Goal: Information Seeking & Learning: Learn about a topic

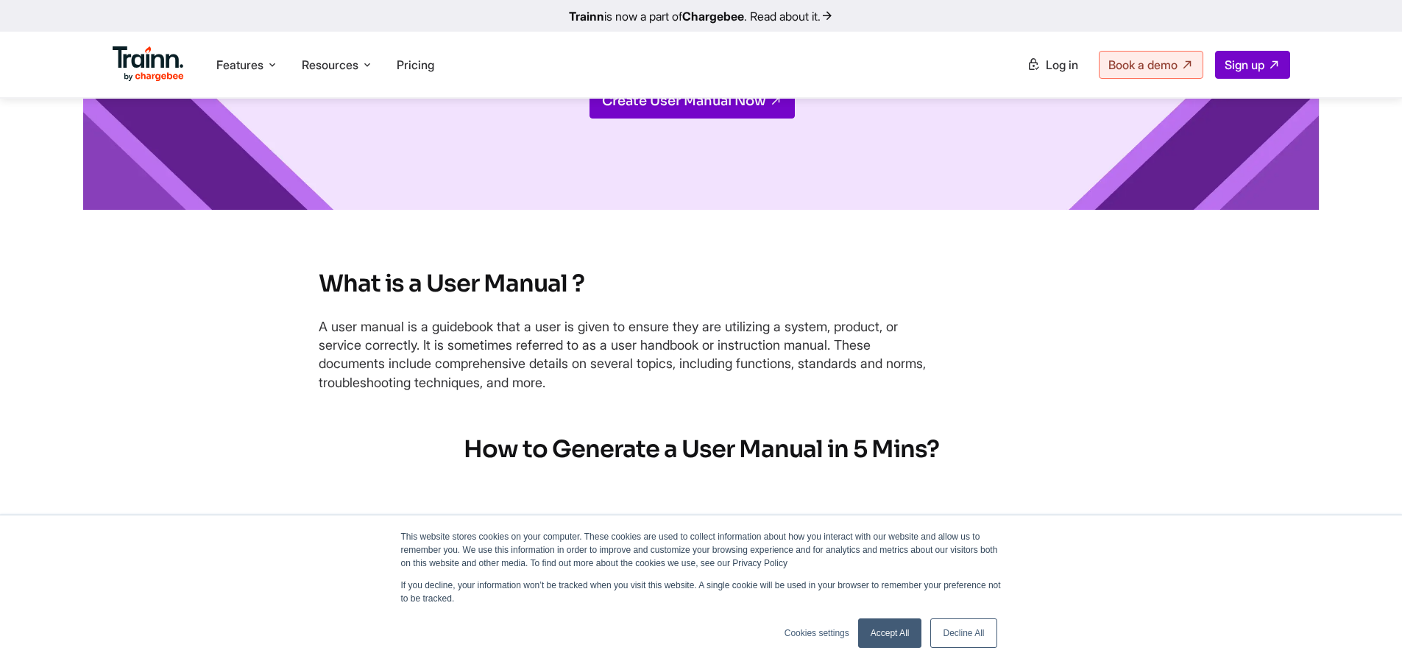
scroll to position [221, 0]
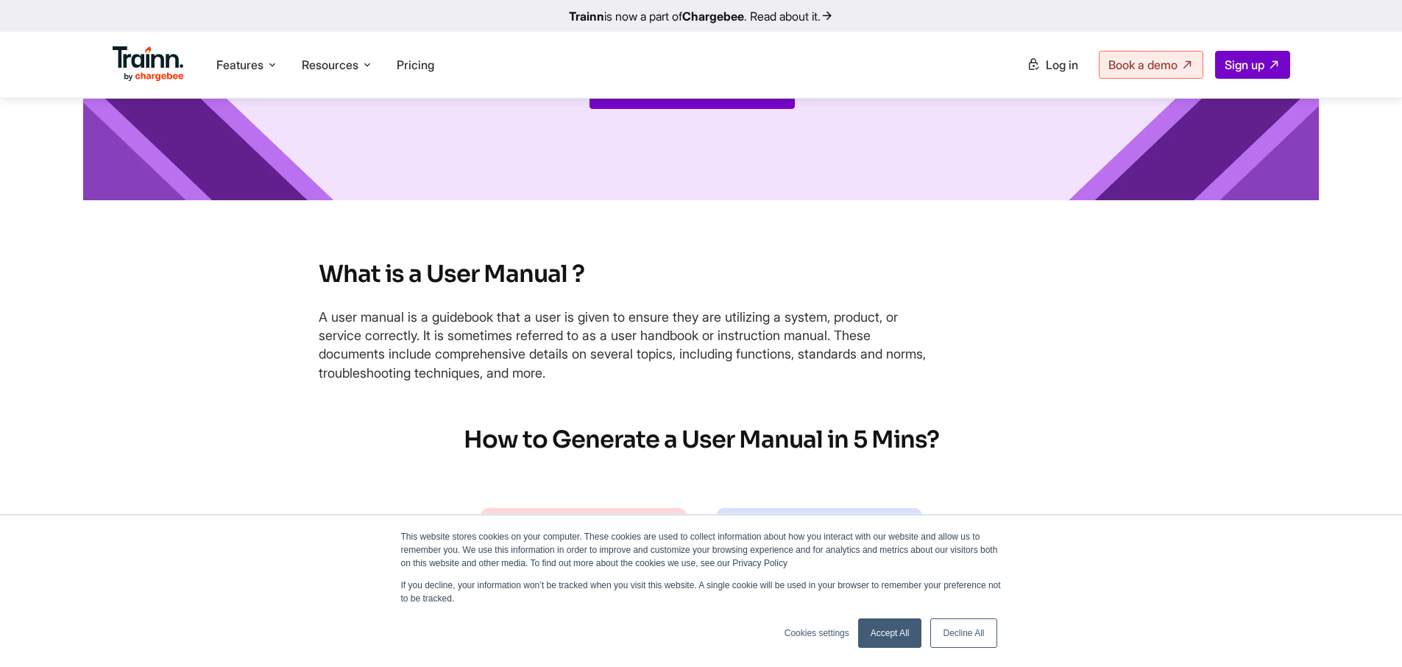
click at [897, 630] on link "Accept All" at bounding box center [890, 632] width 64 height 29
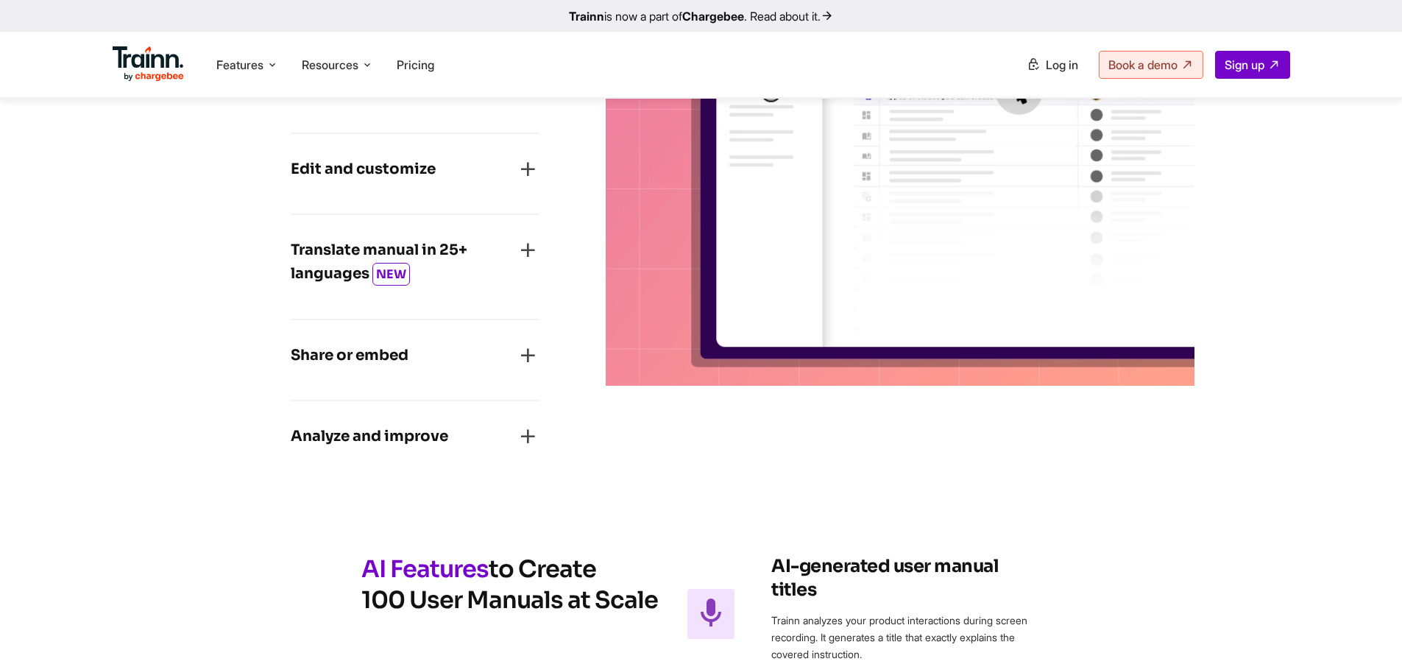
scroll to position [2282, 0]
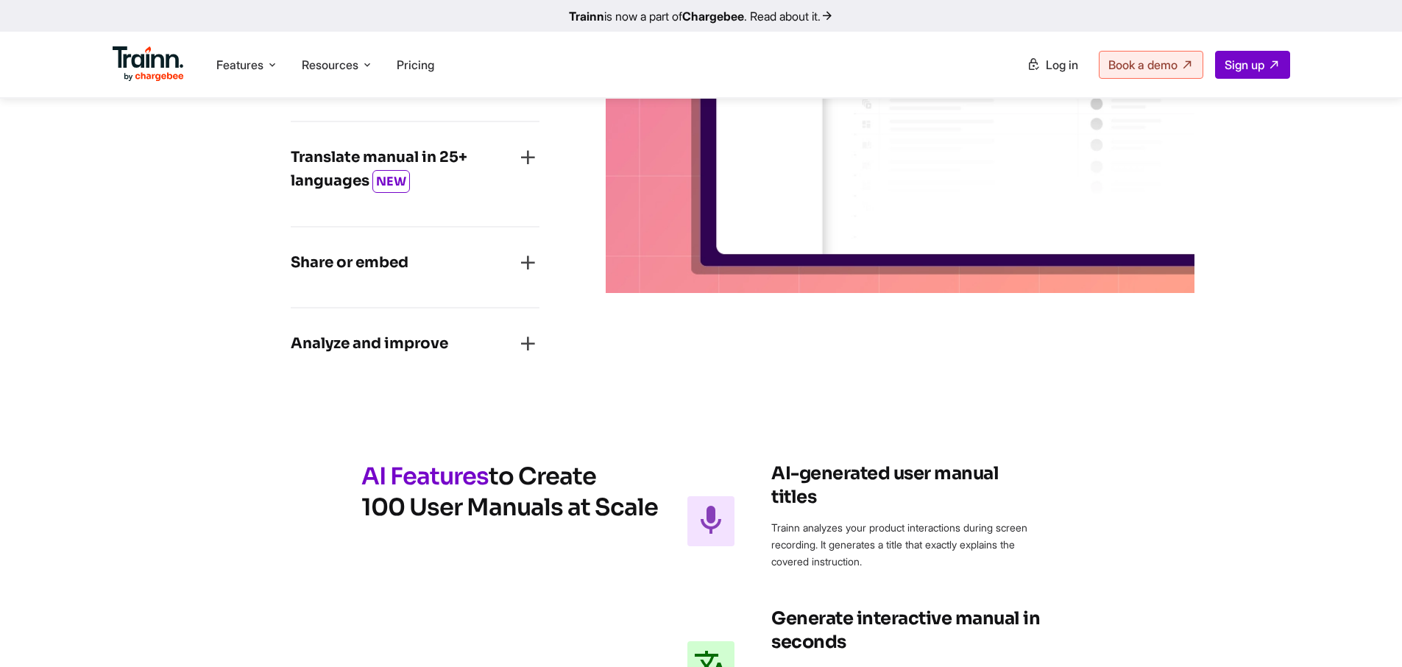
click at [533, 274] on icon "button" at bounding box center [528, 263] width 24 height 24
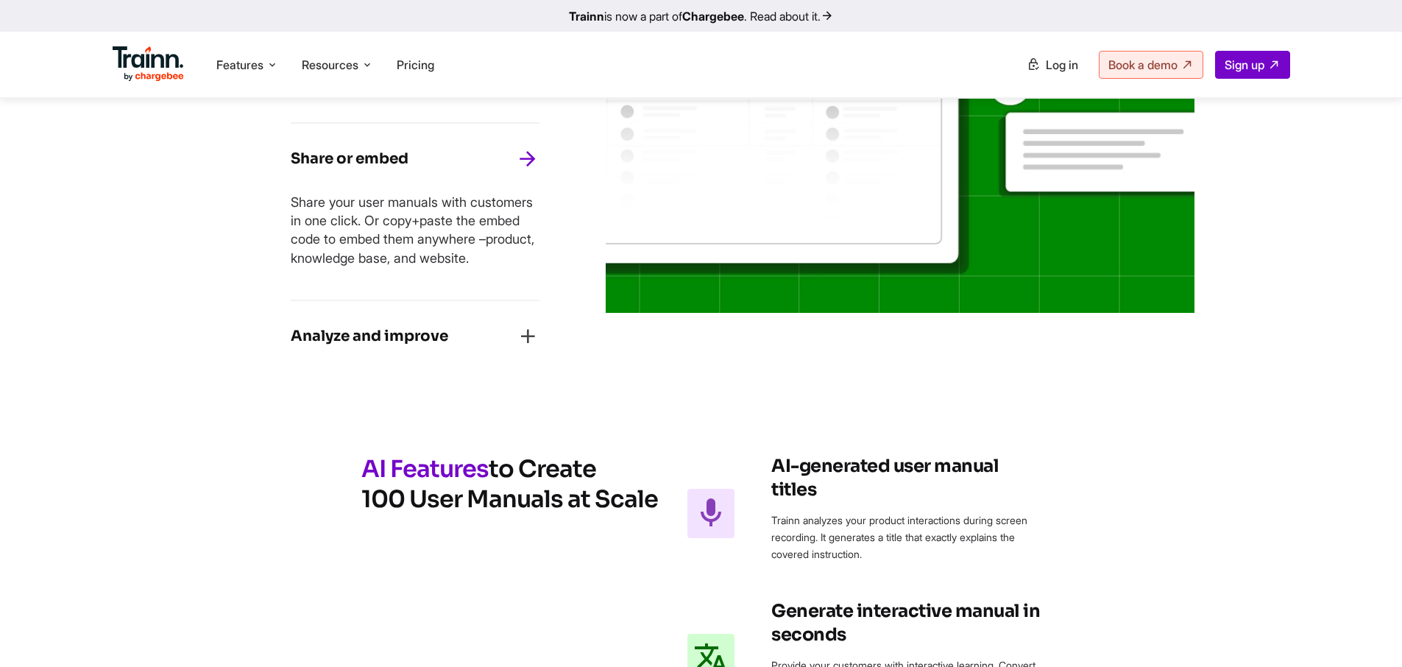
scroll to position [2208, 0]
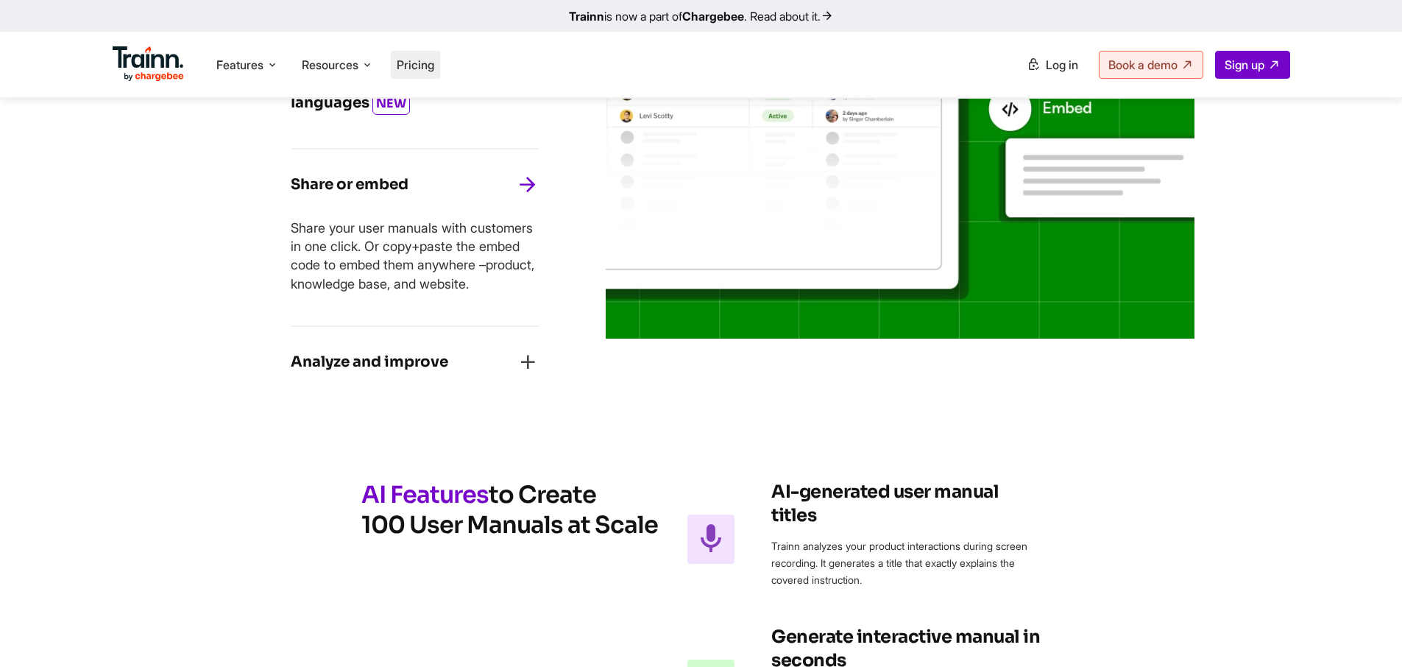
click at [419, 63] on span "Pricing" at bounding box center [416, 64] width 38 height 15
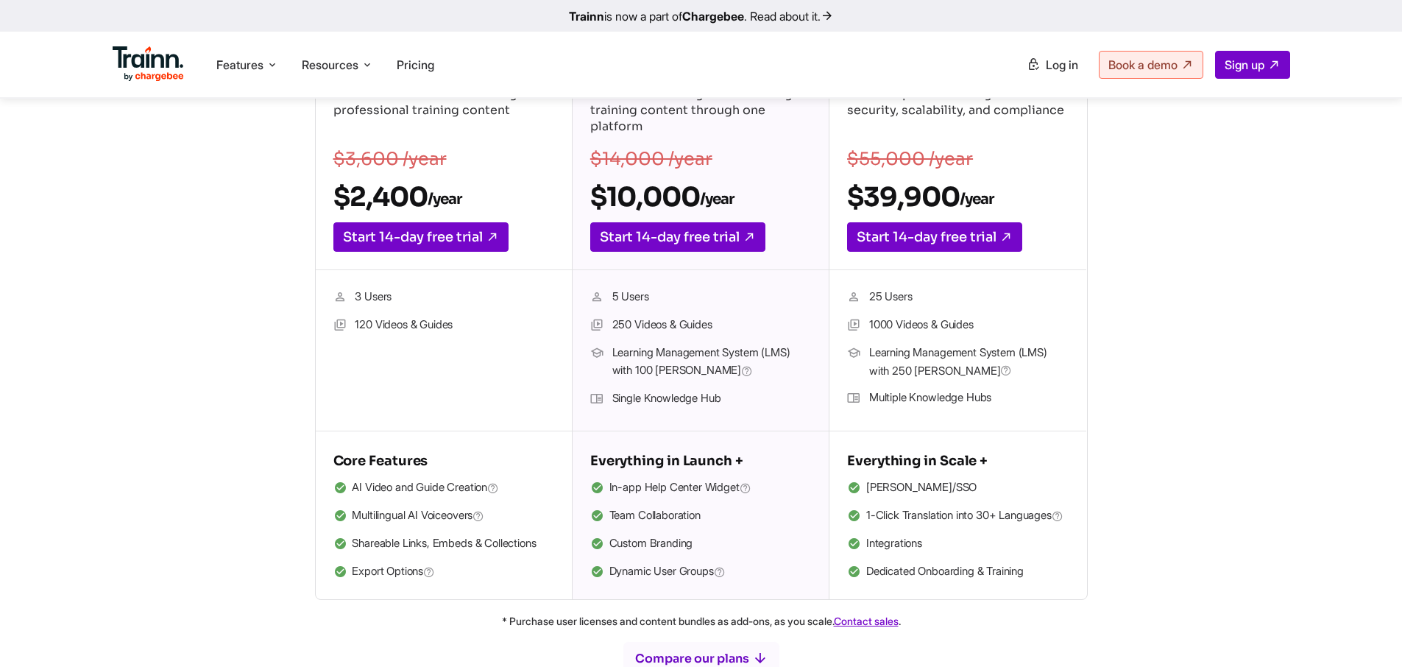
scroll to position [330, 0]
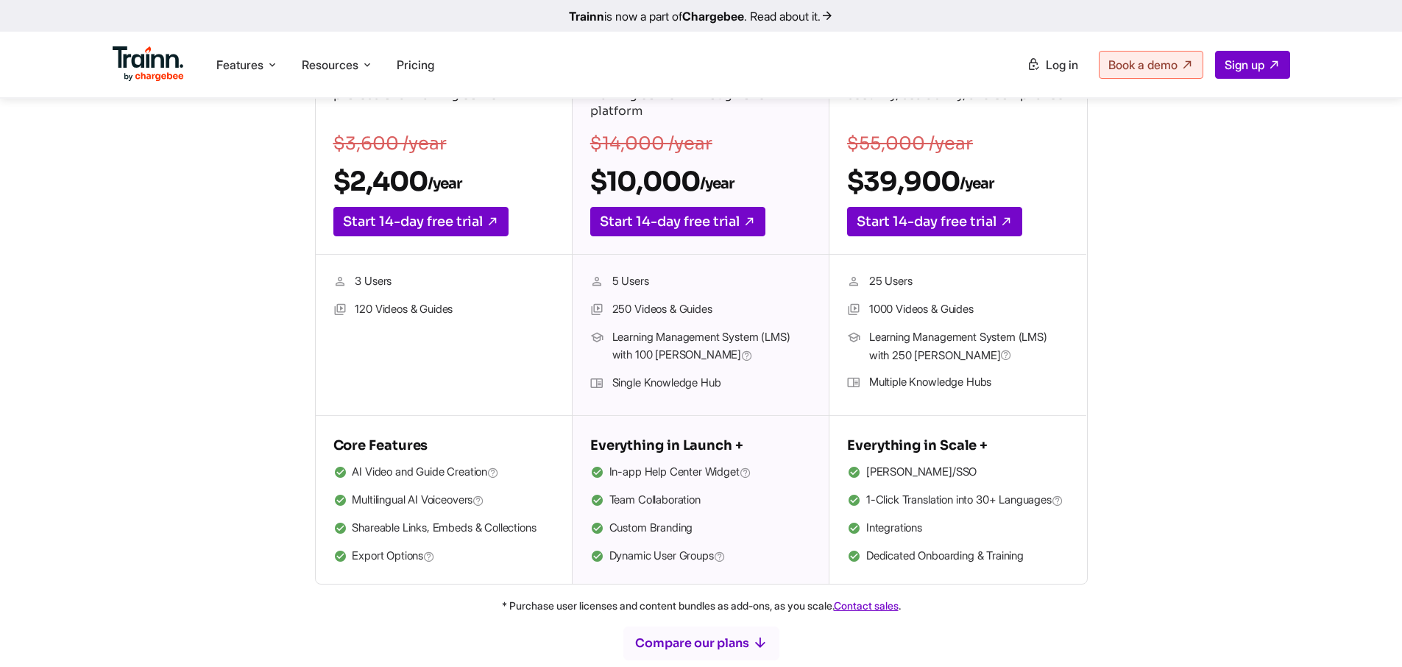
click at [413, 557] on span "Export Options" at bounding box center [393, 556] width 83 height 19
click at [142, 71] on img at bounding box center [149, 63] width 72 height 35
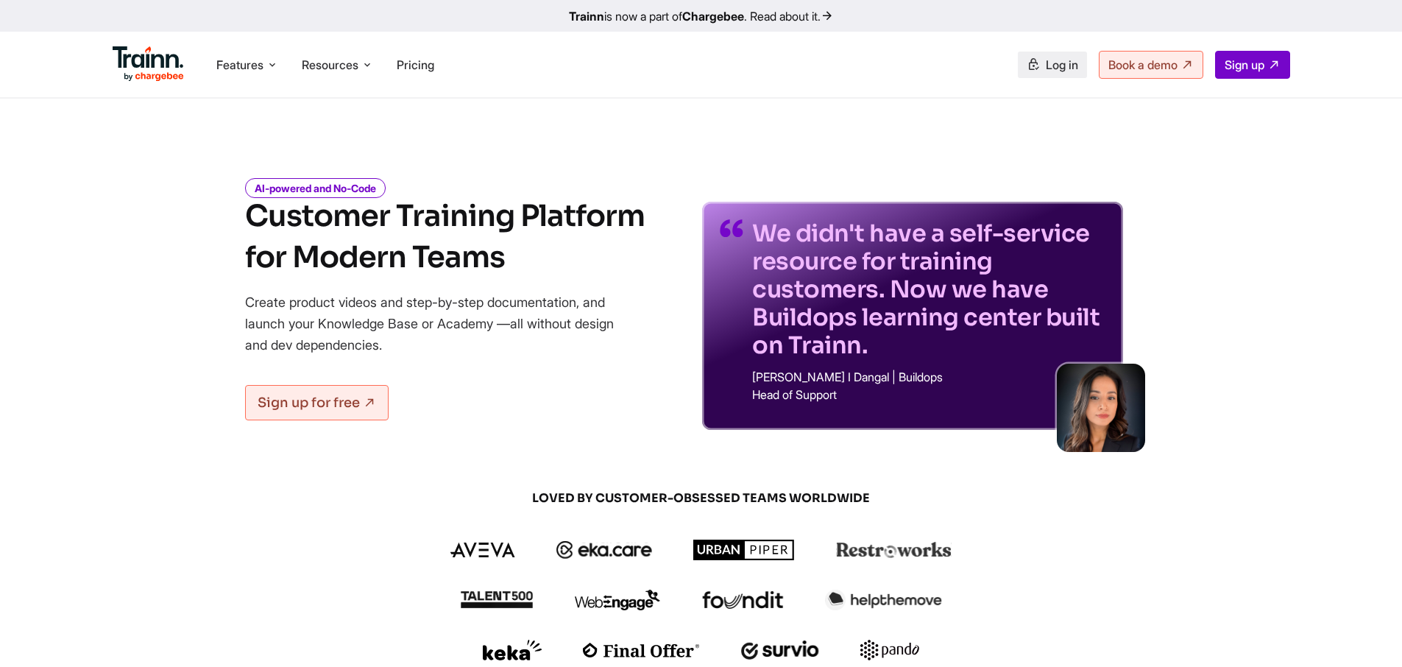
click at [1035, 71] on link "Log in" at bounding box center [1052, 65] width 69 height 26
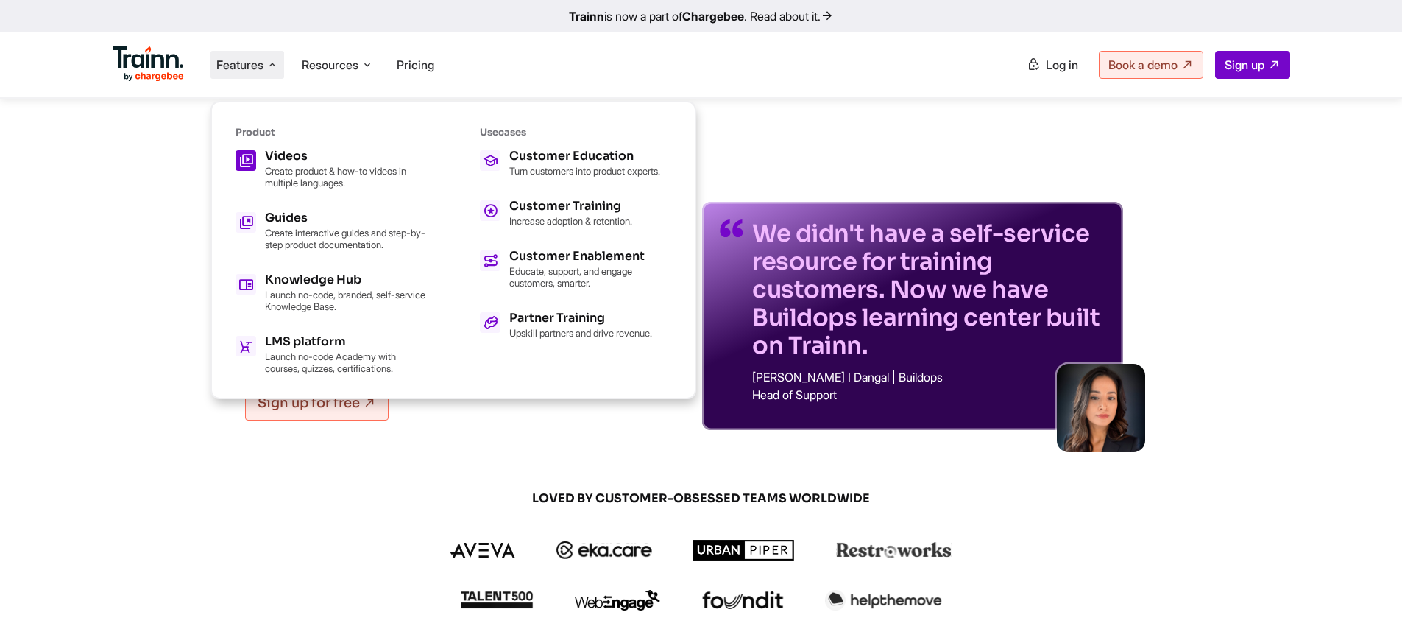
click at [339, 161] on h5 "Videos" at bounding box center [346, 156] width 162 height 12
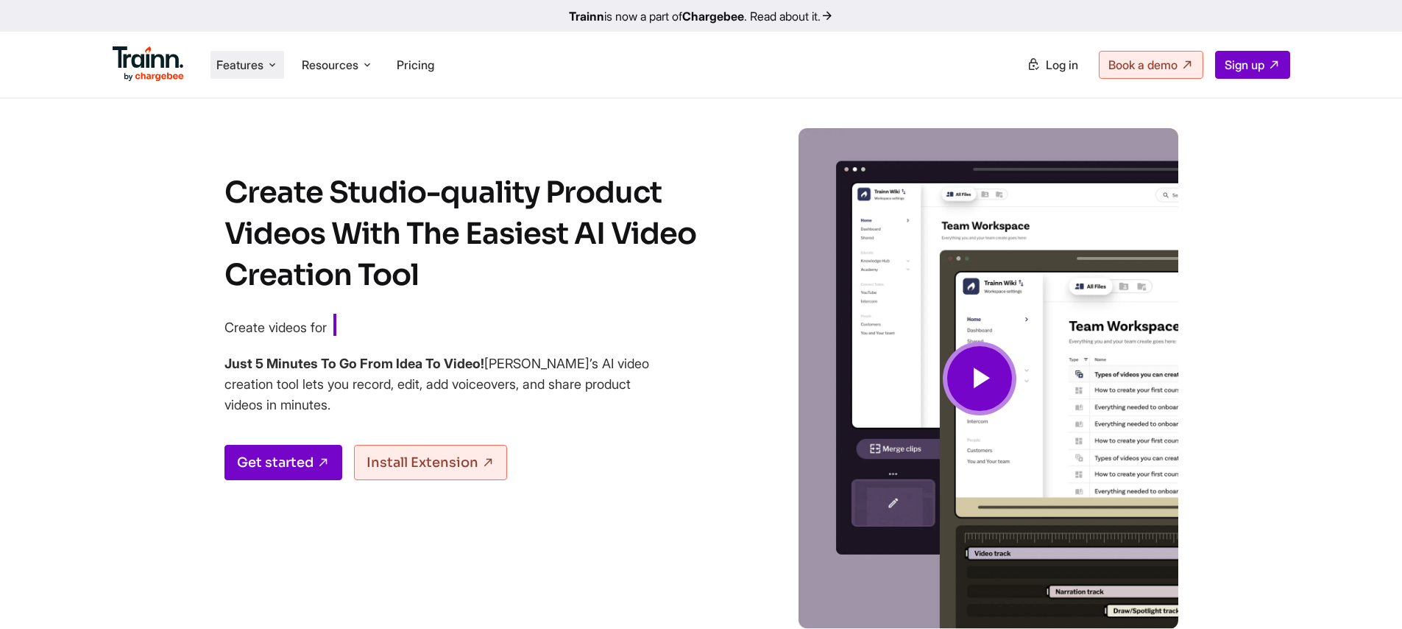
click at [247, 66] on span "Features" at bounding box center [239, 65] width 47 height 16
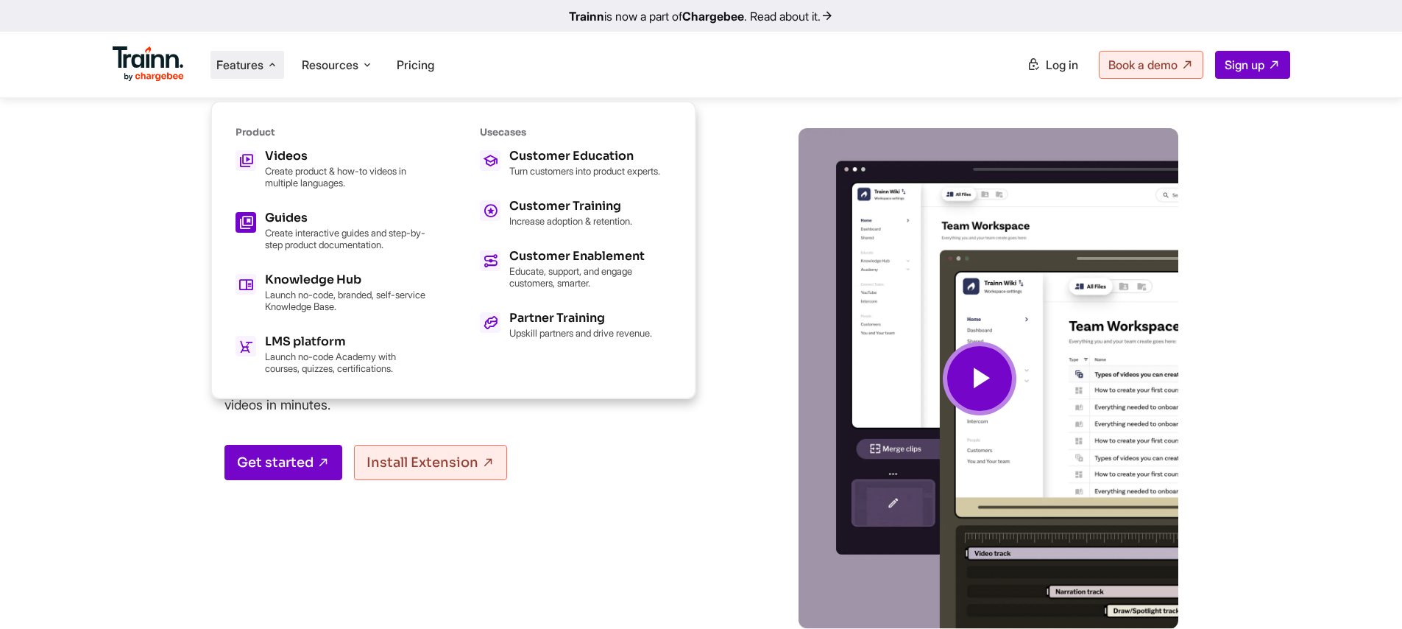
click at [332, 222] on h5 "Guides" at bounding box center [346, 218] width 162 height 12
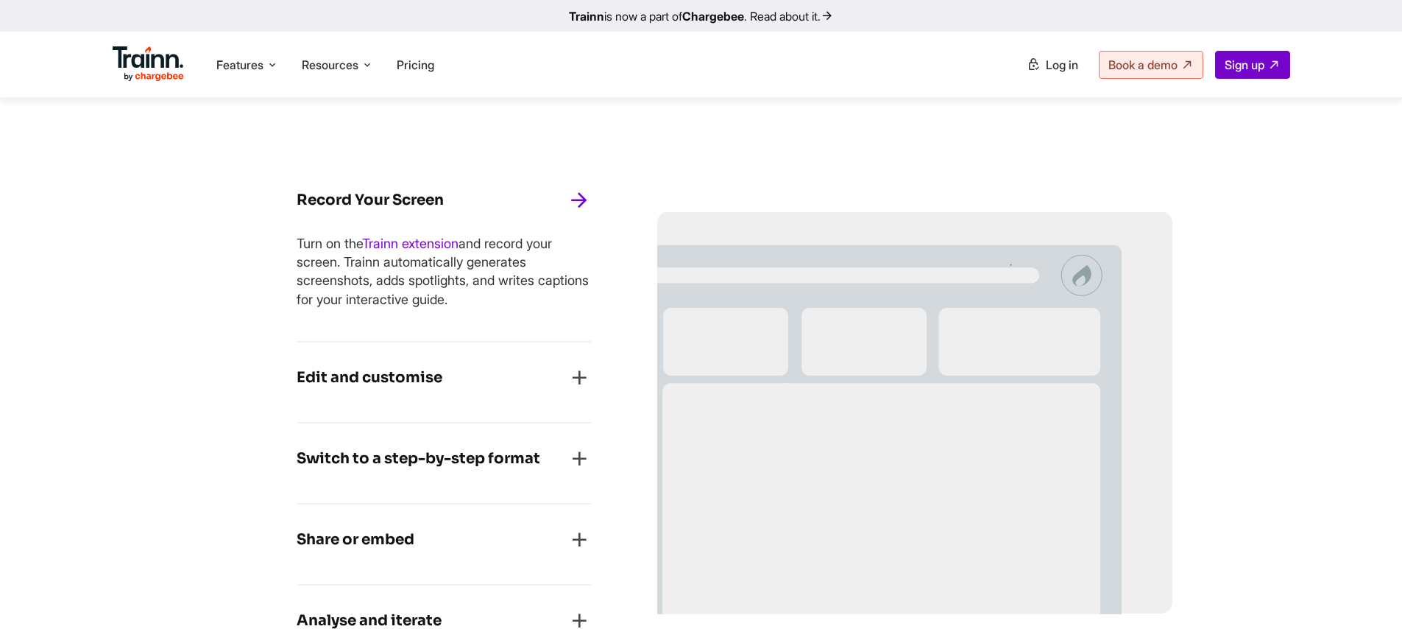
scroll to position [1178, 0]
click at [350, 66] on span "Resources" at bounding box center [330, 65] width 57 height 16
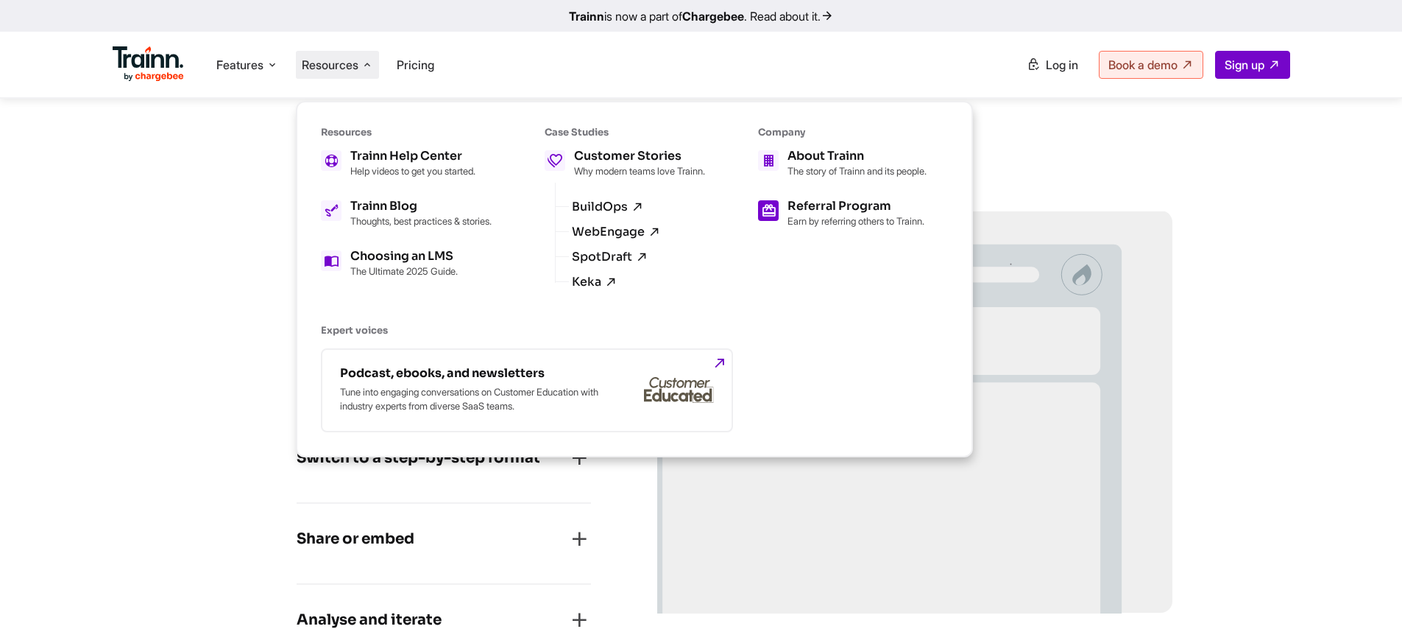
click at [835, 227] on p "Earn by referring others to Trainn." at bounding box center [856, 221] width 137 height 12
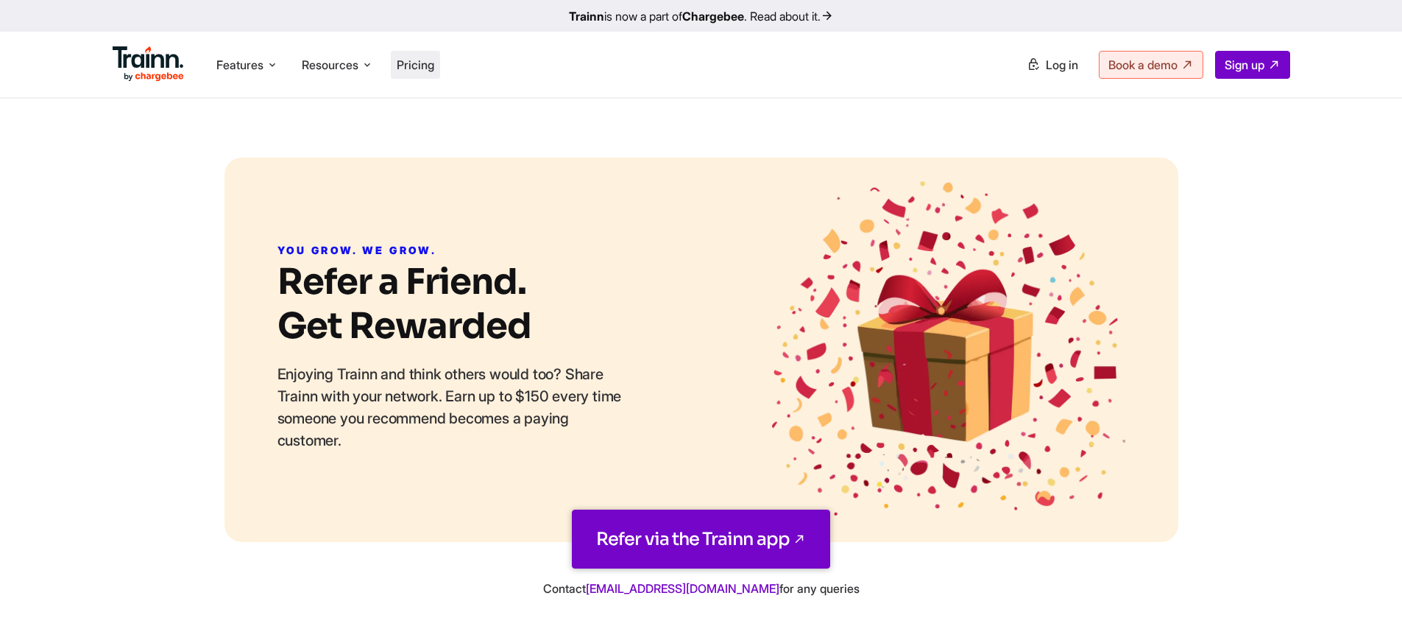
click at [411, 65] on span "Pricing" at bounding box center [416, 64] width 38 height 15
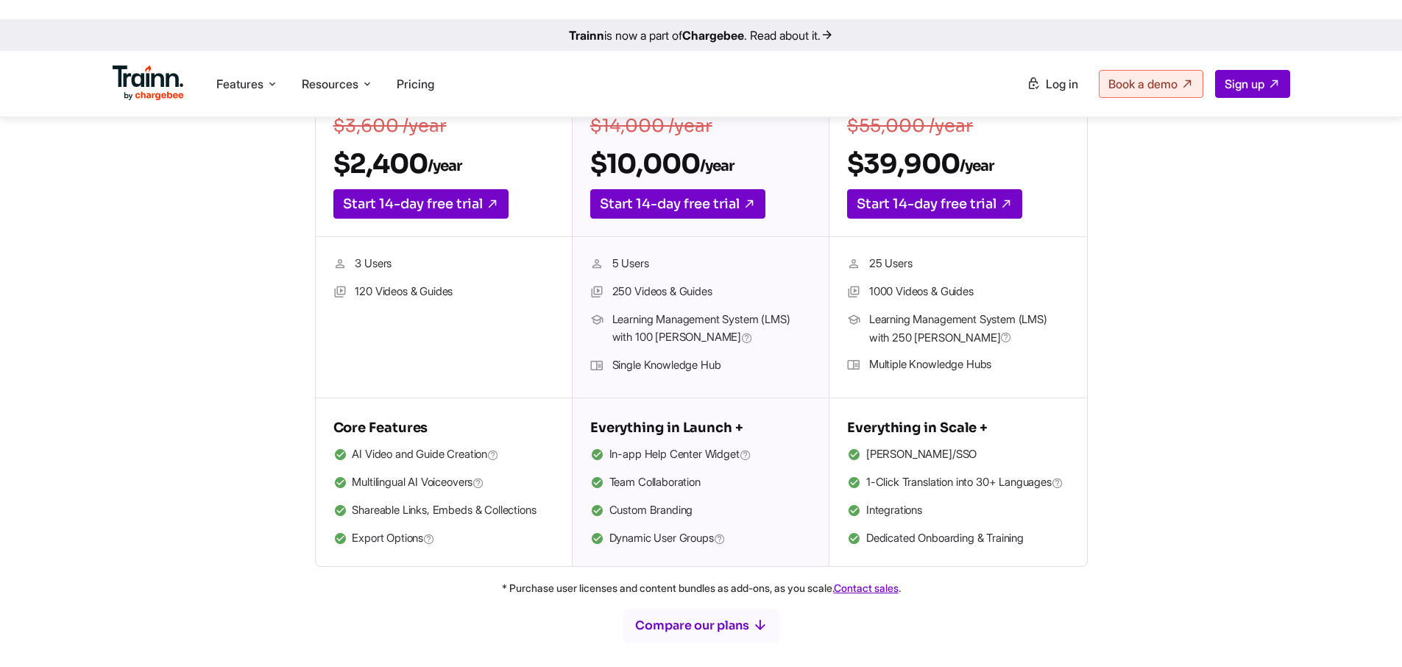
scroll to position [368, 0]
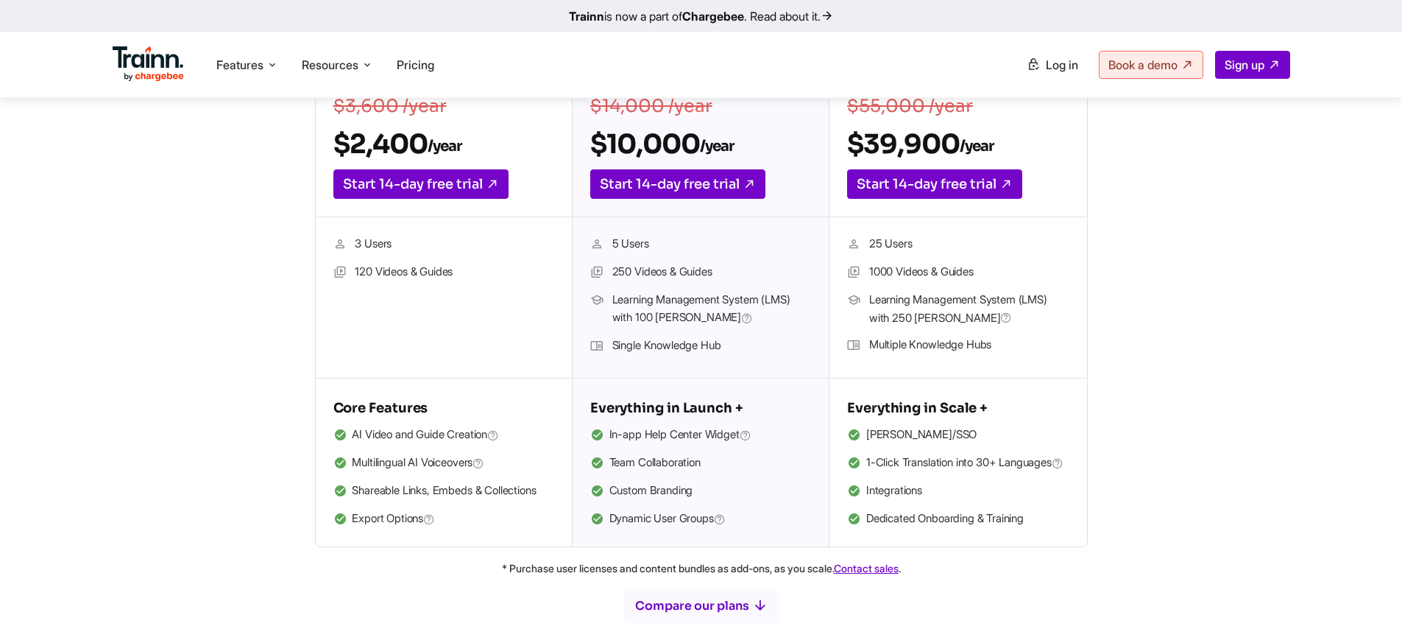
click at [1260, 183] on section "Launch For teams focused on creating professional training content $3,600 /year…" at bounding box center [701, 262] width 1237 height 567
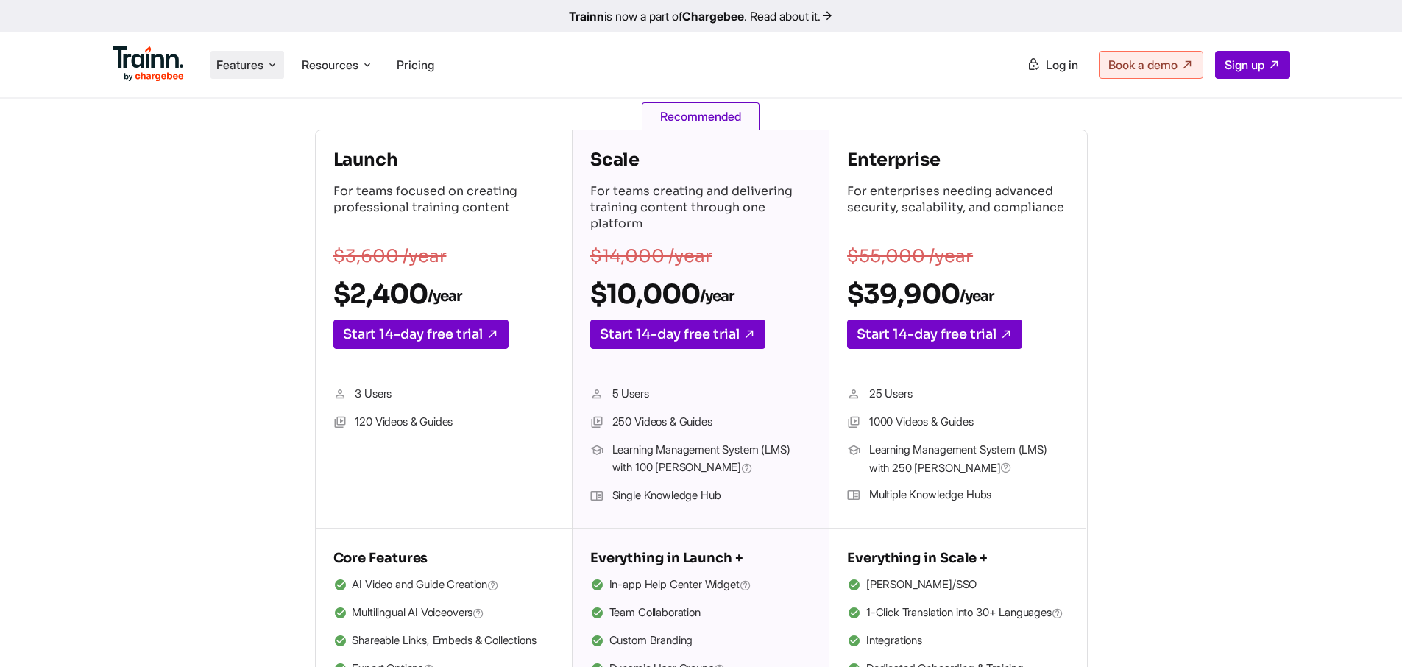
scroll to position [0, 0]
